Goal: Task Accomplishment & Management: Complete application form

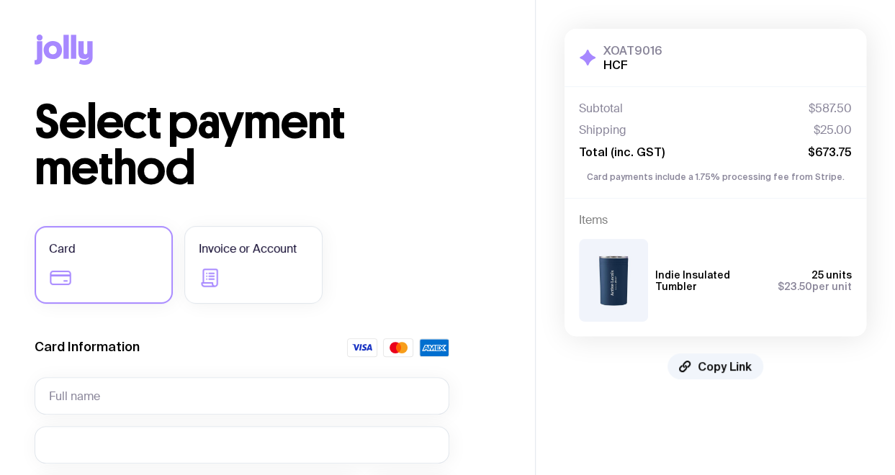
click at [264, 269] on label "Invoice or Account" at bounding box center [253, 265] width 138 height 78
click at [0, 0] on input "Invoice or Account" at bounding box center [0, 0] width 0 height 0
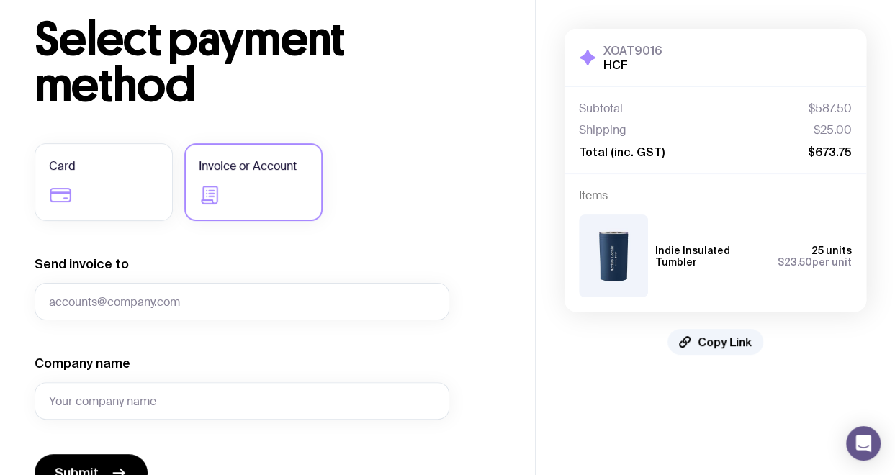
scroll to position [84, 0]
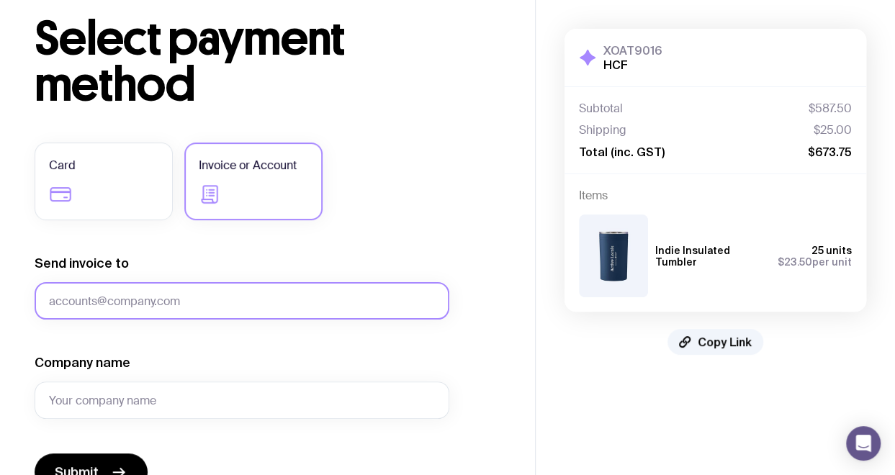
click at [420, 294] on input "Send invoice to" at bounding box center [242, 300] width 415 height 37
drag, startPoint x: 236, startPoint y: 322, endPoint x: 228, endPoint y: 299, distance: 24.6
click at [228, 299] on input "Send invoice to" at bounding box center [242, 300] width 415 height 37
type input "[EMAIL_ADDRESS][DOMAIN_NAME]"
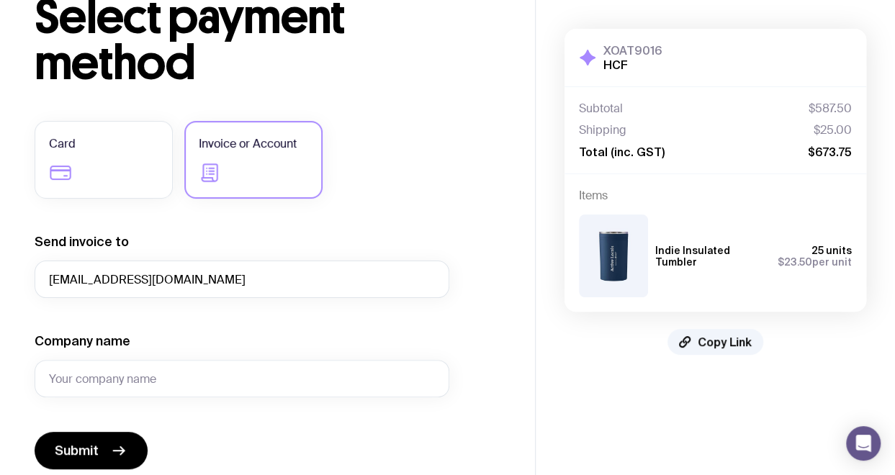
scroll to position [140, 0]
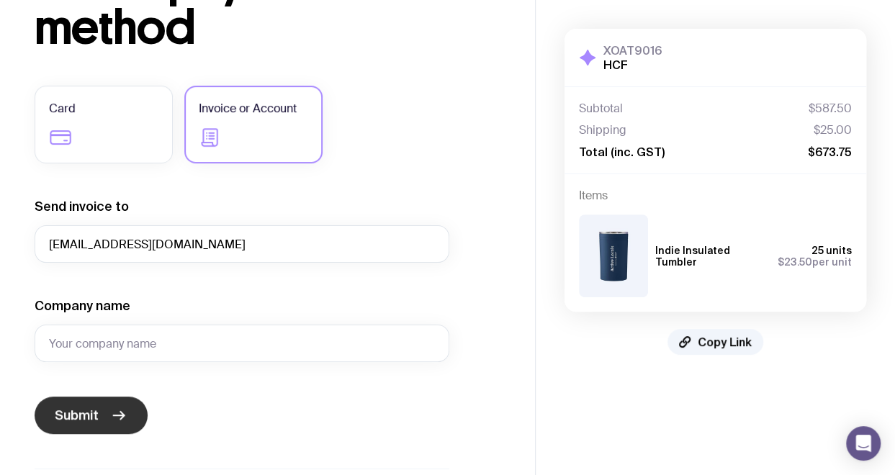
click at [99, 409] on button "Submit" at bounding box center [91, 415] width 113 height 37
drag, startPoint x: 212, startPoint y: 379, endPoint x: 112, endPoint y: 415, distance: 105.9
click at [112, 415] on icon "submit" at bounding box center [118, 415] width 17 height 17
click at [114, 415] on icon "submit" at bounding box center [119, 415] width 11 height 0
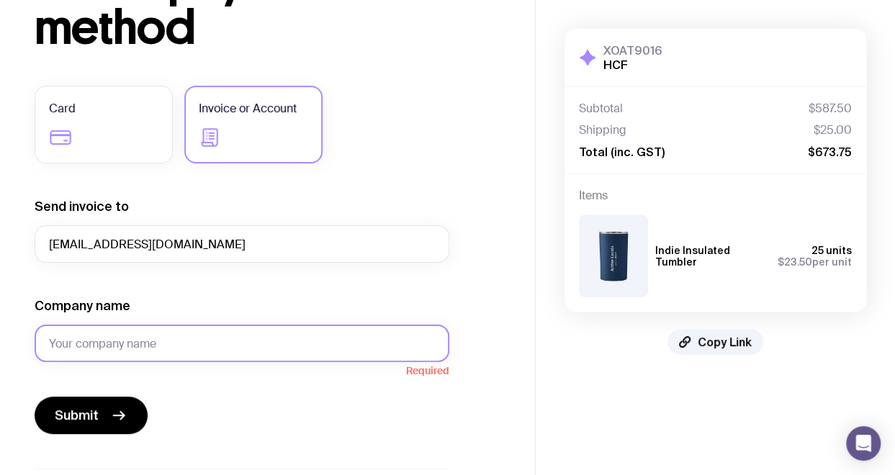
click at [120, 328] on input "Company name" at bounding box center [242, 343] width 415 height 37
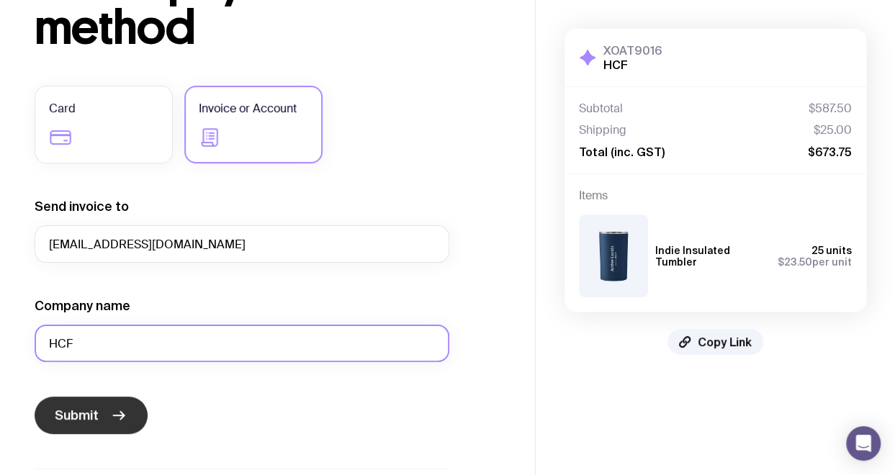
type input "HCF"
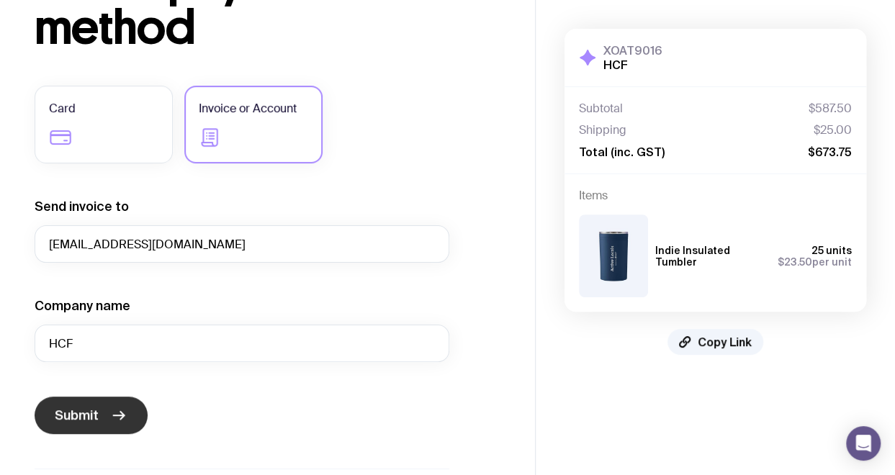
click at [71, 414] on span "Submit" at bounding box center [77, 415] width 44 height 17
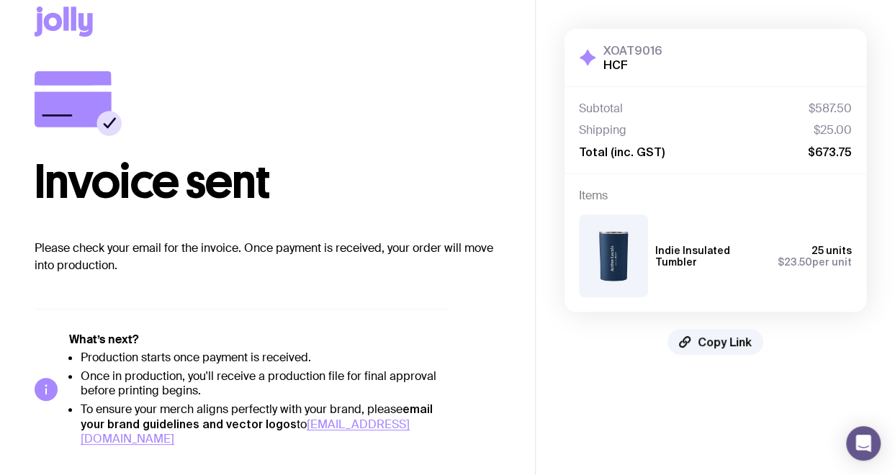
scroll to position [12, 0]
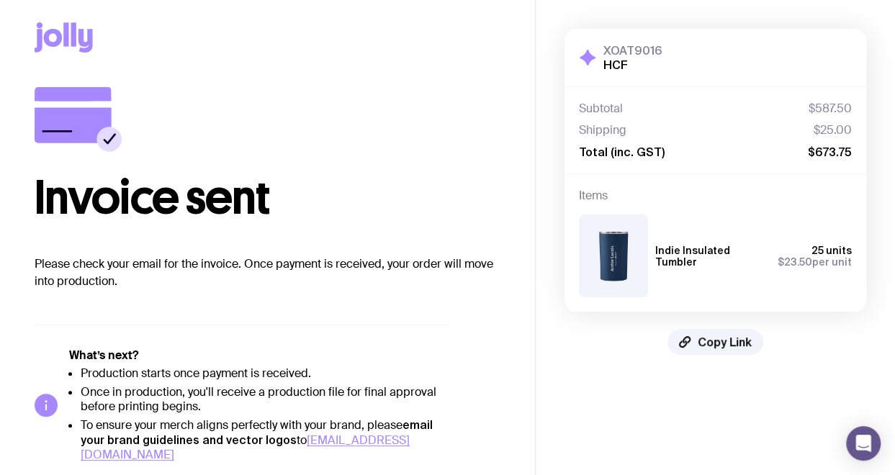
click at [472, 287] on p "Please check your email for the invoice. Once payment is received, your order w…" at bounding box center [268, 273] width 466 height 35
